Goal: Task Accomplishment & Management: Manage account settings

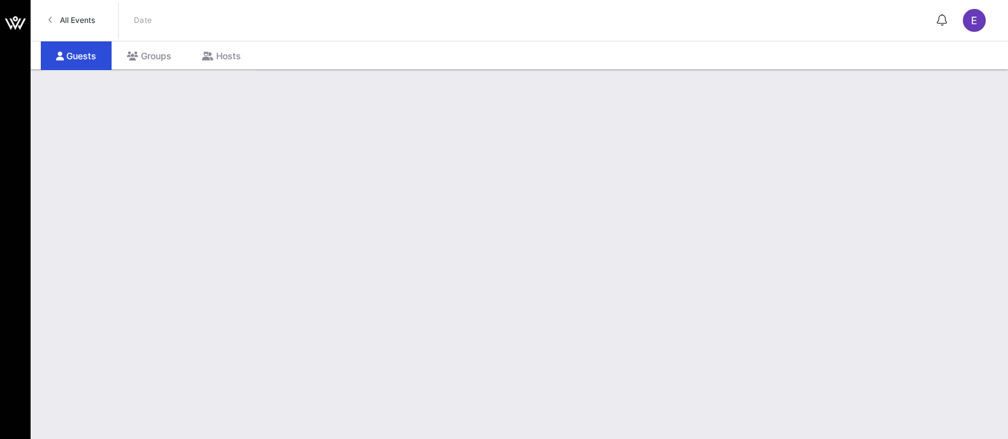
click at [79, 24] on span "All Events" at bounding box center [77, 20] width 35 height 10
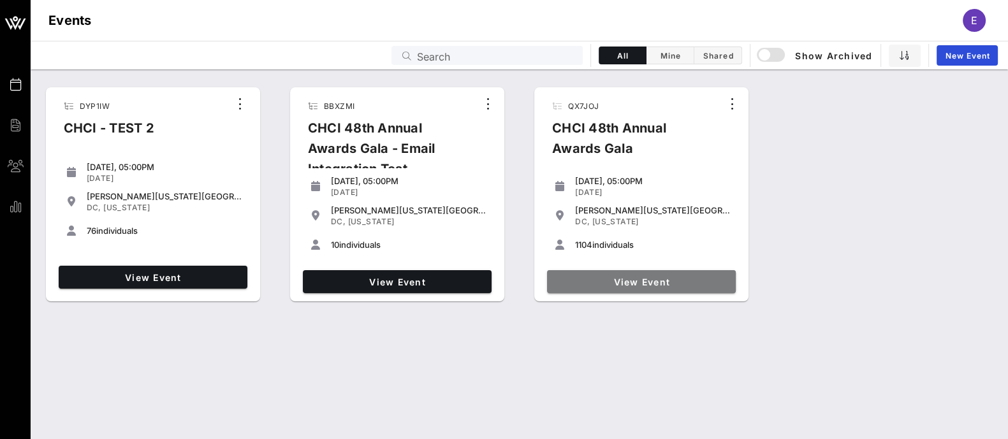
click at [653, 282] on span "View Event" at bounding box center [641, 282] width 179 height 11
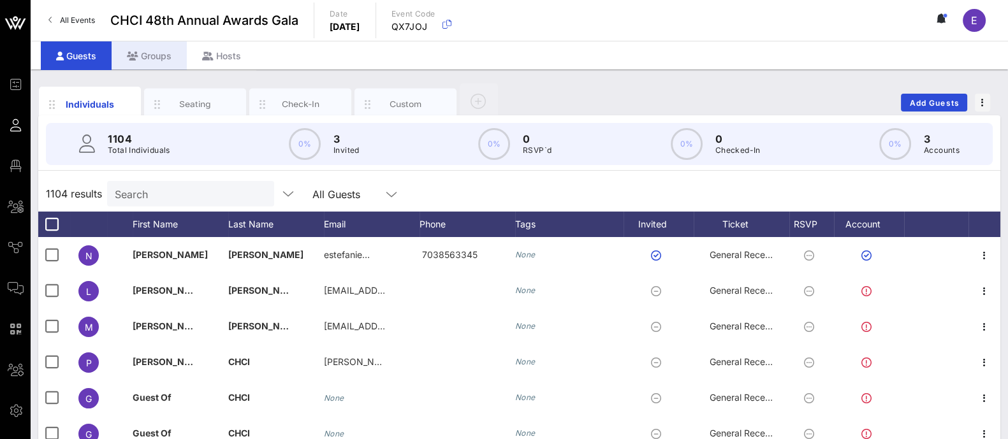
click at [155, 55] on div "Groups" at bounding box center [149, 55] width 75 height 29
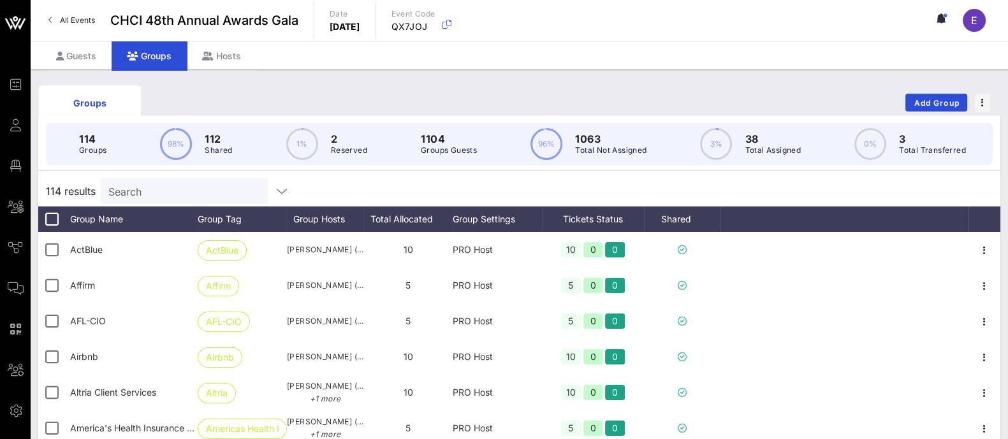
click at [166, 200] on input "Search" at bounding box center [182, 191] width 149 height 17
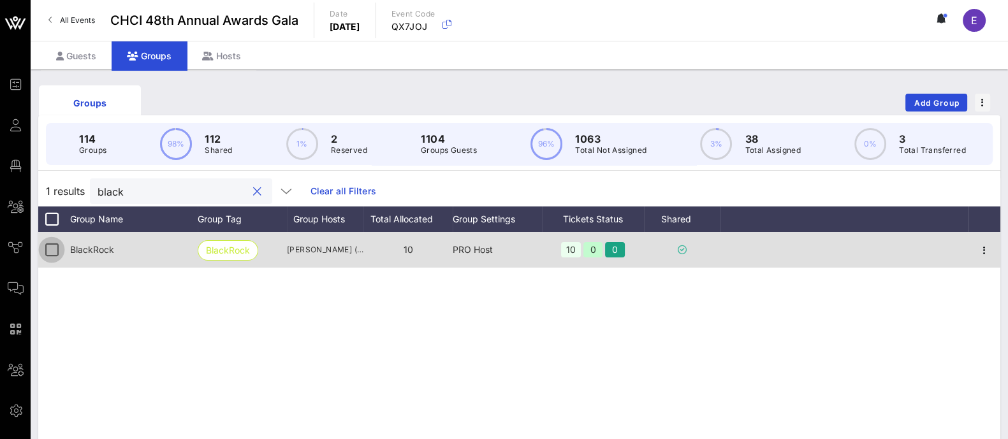
type input "black"
click at [51, 261] on div at bounding box center [52, 250] width 22 height 22
click at [981, 258] on icon "button" at bounding box center [984, 250] width 15 height 15
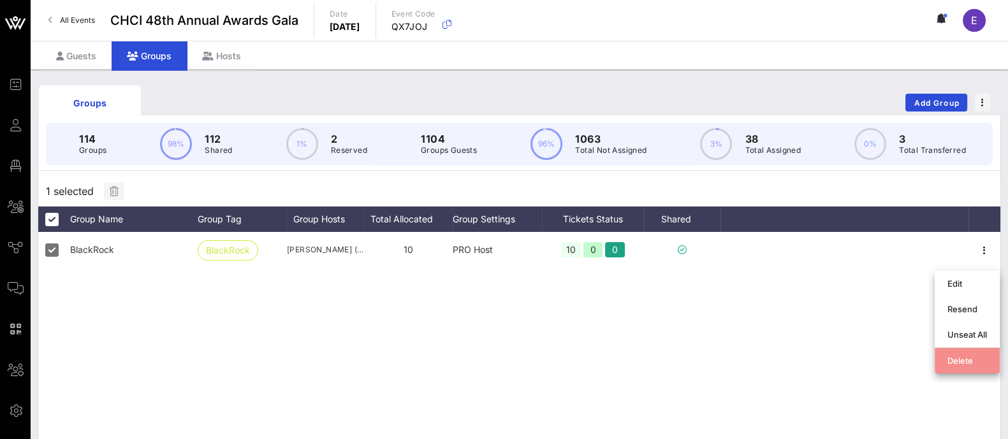
click at [959, 361] on div "Delete" at bounding box center [967, 361] width 40 height 10
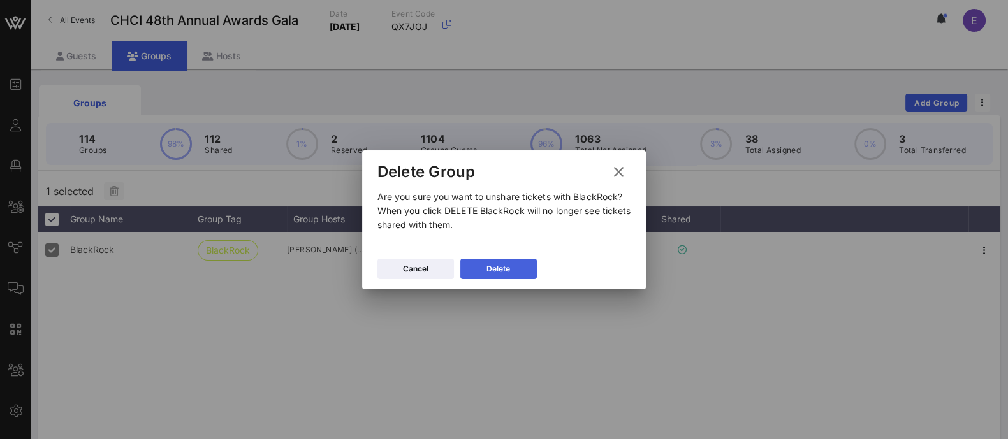
drag, startPoint x: 495, startPoint y: 277, endPoint x: 504, endPoint y: 269, distance: 11.7
click at [504, 269] on button "Delete" at bounding box center [498, 269] width 77 height 20
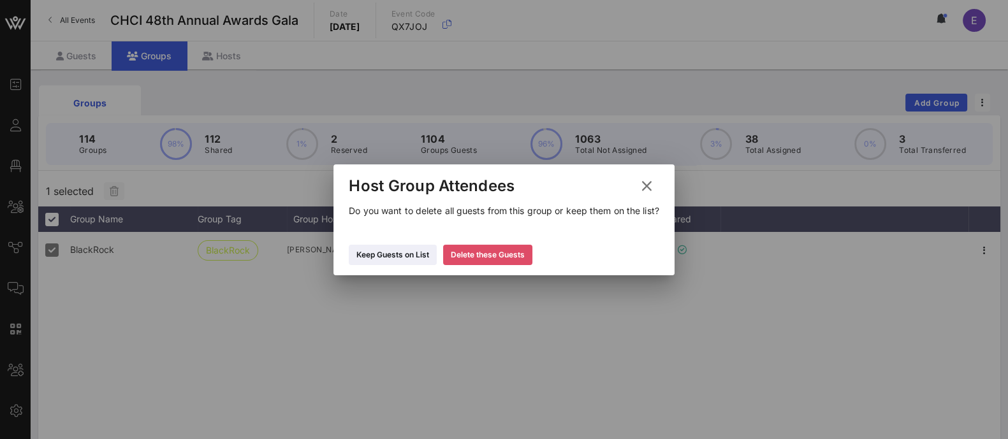
click at [513, 258] on div "Delete these Guests" at bounding box center [488, 255] width 74 height 13
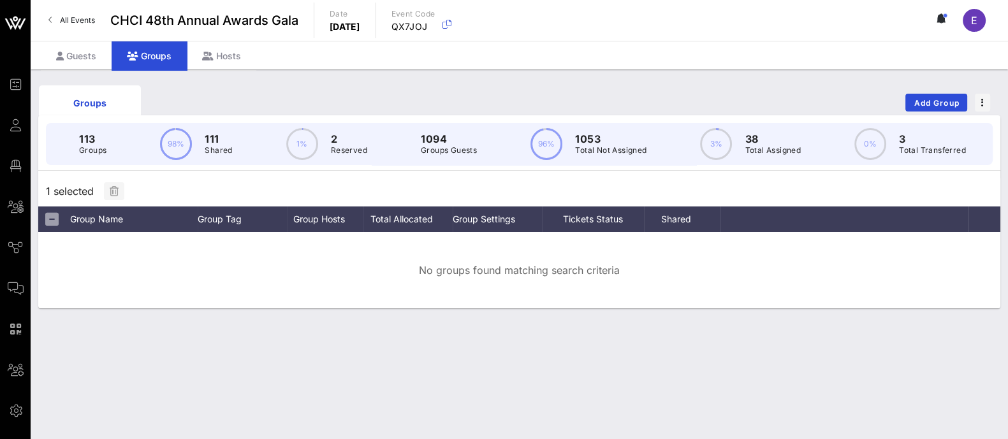
click at [150, 356] on div "Groups Add Group 113 Groups 98% 111 Shared 1% 2 Reserved 1094 Groups Guests 96%…" at bounding box center [519, 254] width 977 height 370
click at [203, 201] on div "1 selected" at bounding box center [519, 191] width 962 height 31
click at [86, 59] on div "Guests" at bounding box center [76, 55] width 71 height 29
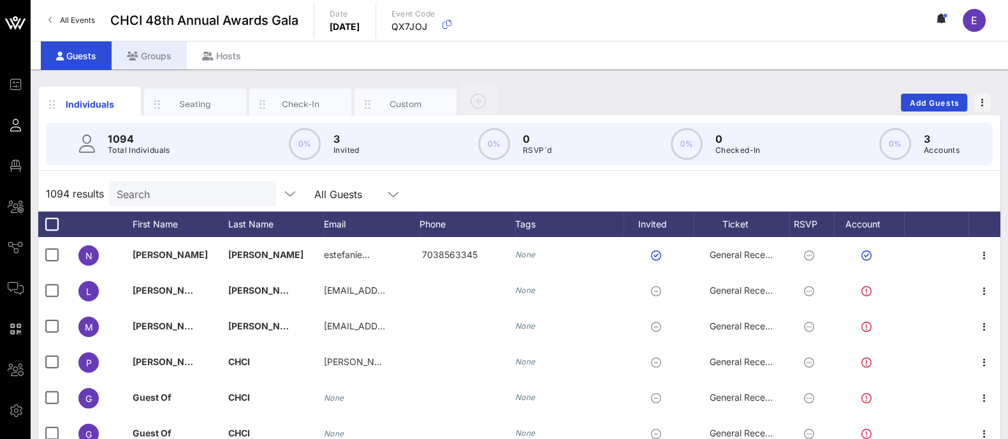
click at [150, 61] on div "Groups" at bounding box center [149, 55] width 75 height 29
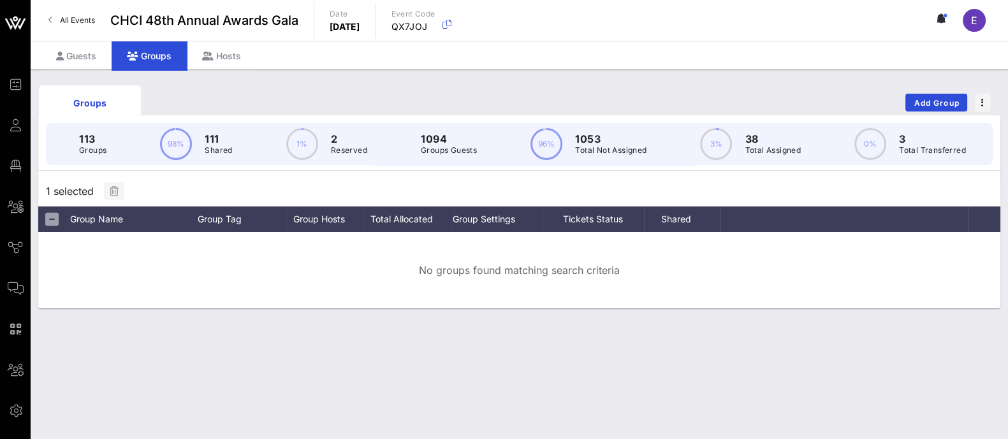
click at [159, 50] on div "Groups" at bounding box center [149, 55] width 75 height 29
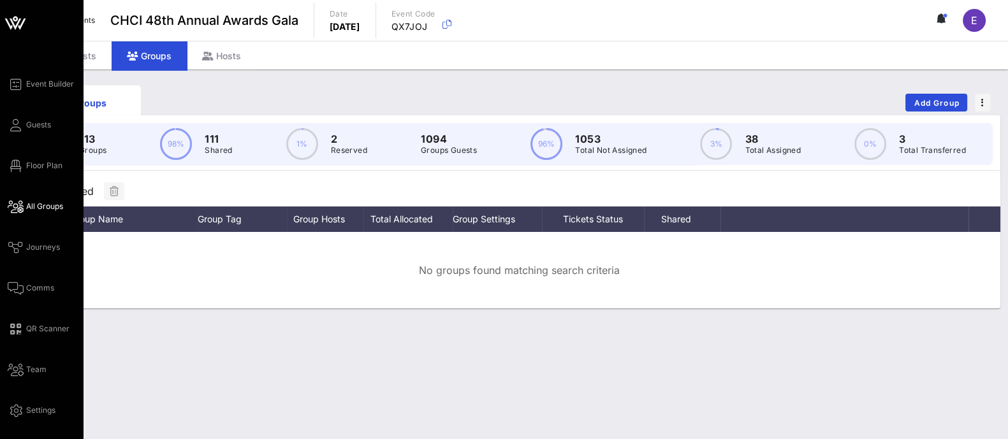
click at [30, 208] on span "All Groups" at bounding box center [44, 206] width 37 height 11
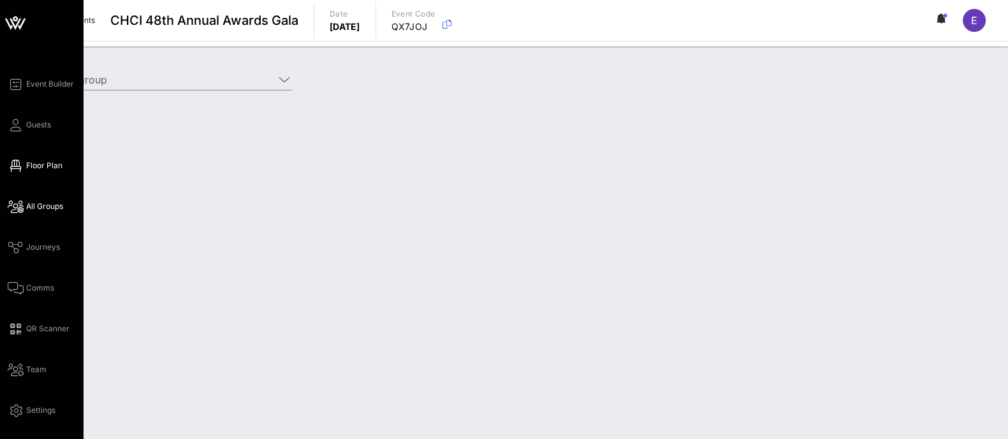
click at [45, 167] on span "Floor Plan" at bounding box center [44, 165] width 36 height 11
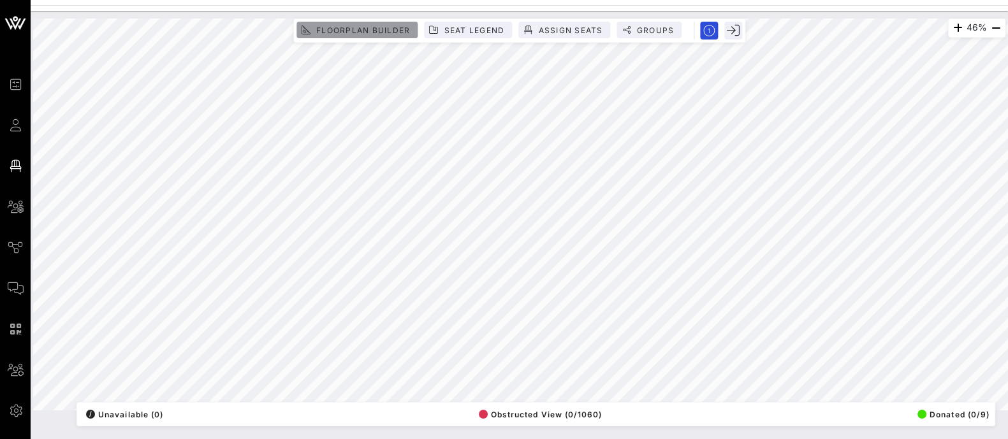
click at [384, 31] on span "Floorplan Builder" at bounding box center [363, 31] width 94 height 10
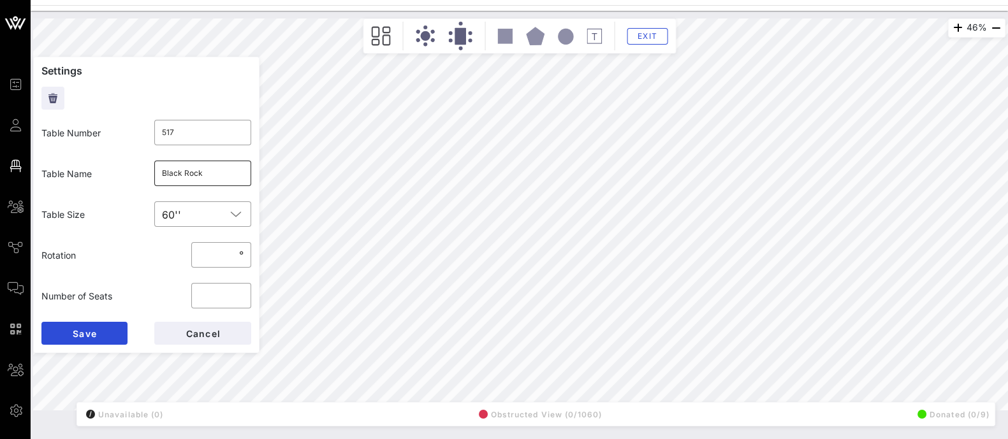
click at [205, 171] on input "Black Rock" at bounding box center [203, 173] width 82 height 20
click at [105, 332] on button "Save" at bounding box center [84, 333] width 86 height 23
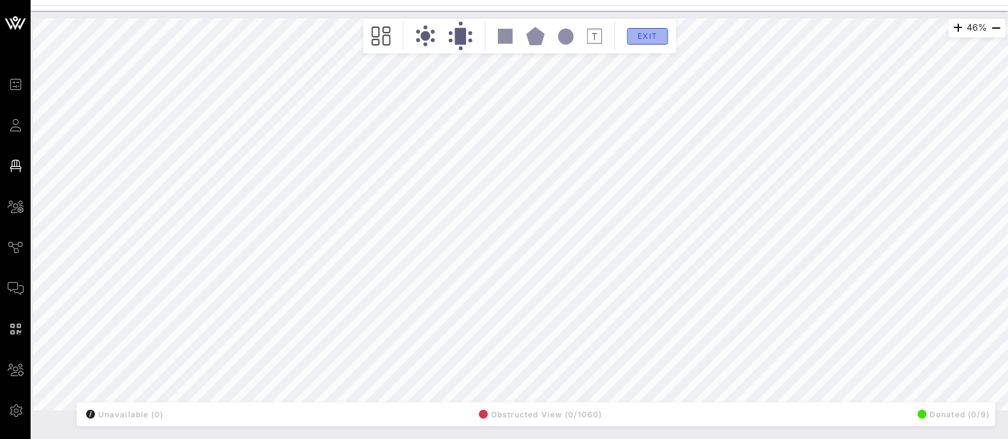
click at [655, 38] on span "Exit" at bounding box center [647, 36] width 24 height 10
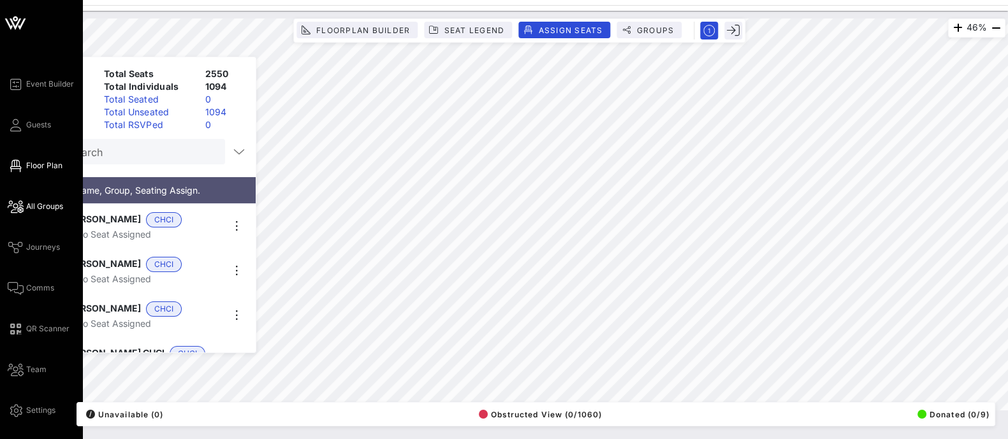
click at [40, 213] on link "All Groups" at bounding box center [35, 206] width 55 height 15
